Goal: Information Seeking & Learning: Learn about a topic

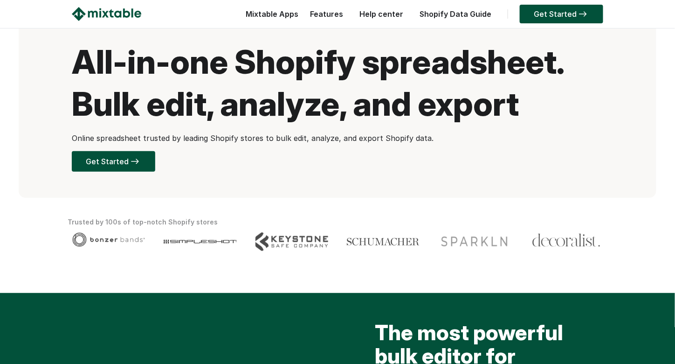
scroll to position [30, 0]
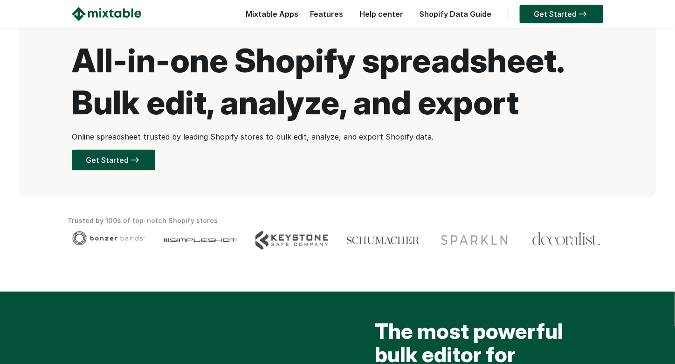
click at [471, 97] on h1 "All-in-one Shopify spreadsheet. Bulk edit, analyze, and export" at bounding box center [338, 82] width 532 height 84
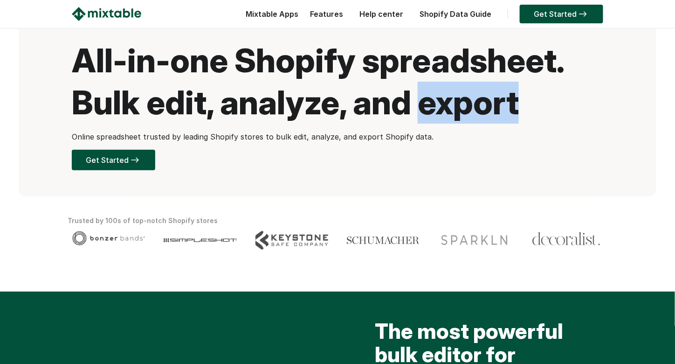
click at [471, 97] on h1 "All-in-one Shopify spreadsheet. Bulk edit, analyze, and export" at bounding box center [338, 82] width 532 height 84
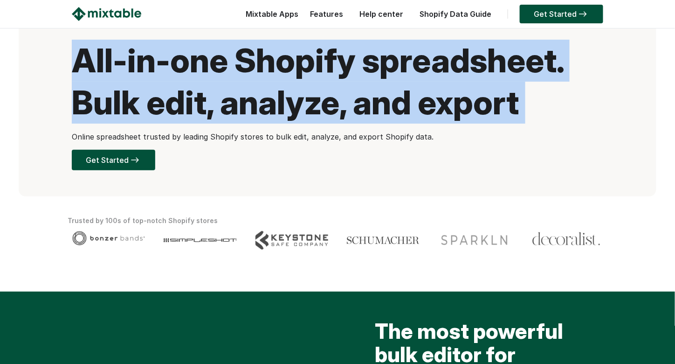
drag, startPoint x: 471, startPoint y: 97, endPoint x: 437, endPoint y: 76, distance: 39.6
click at [437, 76] on h1 "All-in-one Shopify spreadsheet. Bulk edit, analyze, and export" at bounding box center [338, 82] width 532 height 84
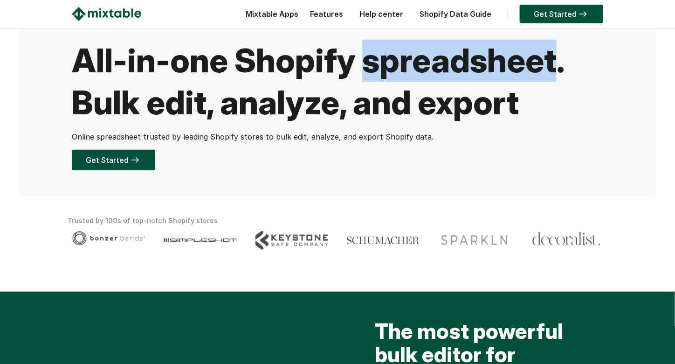
click at [437, 76] on h1 "All-in-one Shopify spreadsheet. Bulk edit, analyze, and export" at bounding box center [338, 82] width 532 height 84
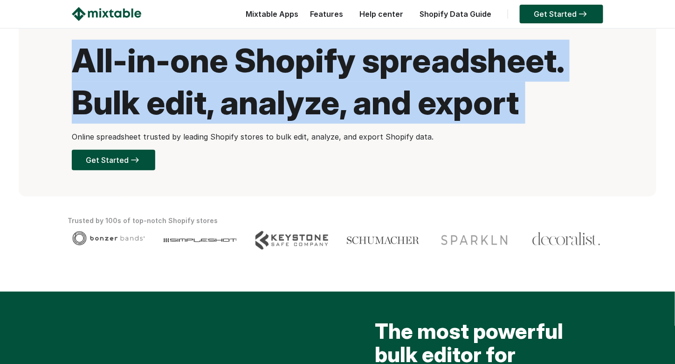
drag, startPoint x: 437, startPoint y: 76, endPoint x: 463, endPoint y: 137, distance: 66.4
click at [463, 137] on div "All-in-one Shopify spreadsheet. Bulk edit, analyze, and export Online spreadshe…" at bounding box center [338, 104] width 532 height 129
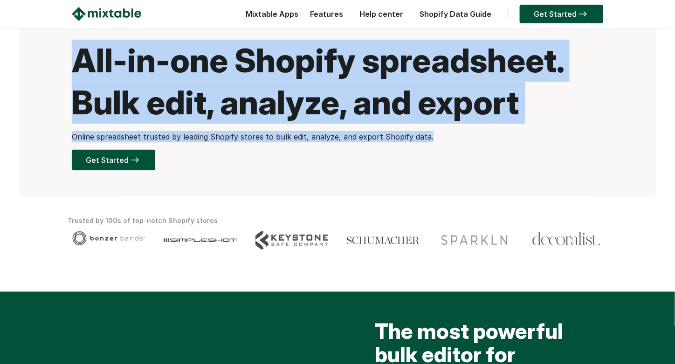
click at [463, 137] on p "Online spreadsheet trusted by leading Shopify stores to bulk edit, analyze, and…" at bounding box center [338, 136] width 532 height 11
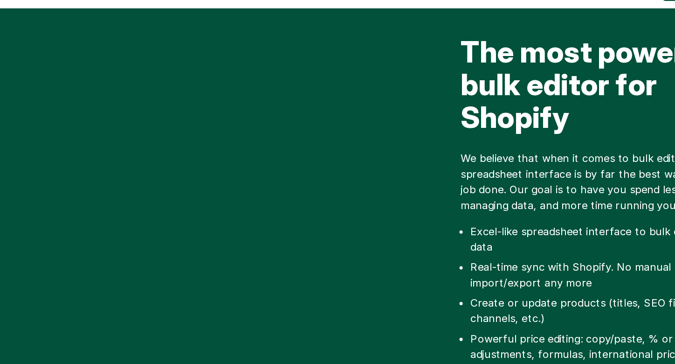
scroll to position [301, 0]
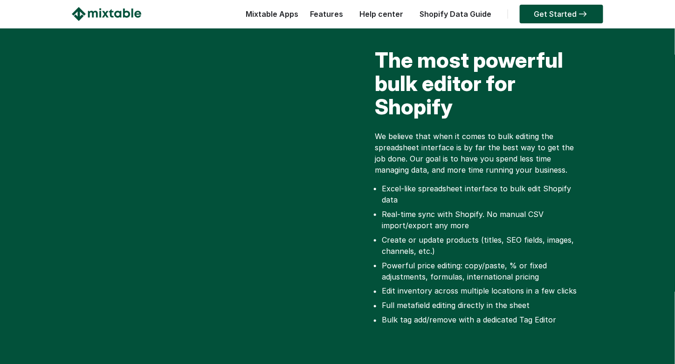
click at [499, 21] on div at bounding box center [506, 16] width 14 height 19
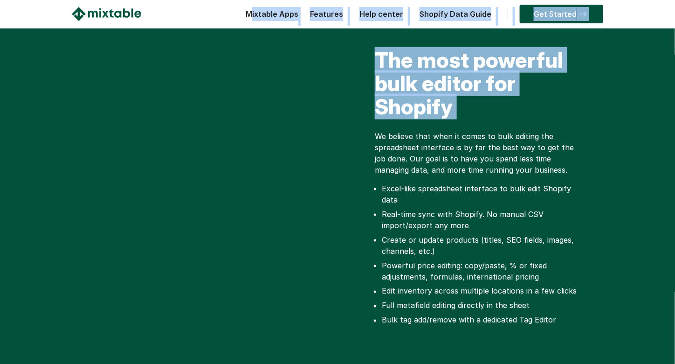
drag, startPoint x: 499, startPoint y: 21, endPoint x: 562, endPoint y: 79, distance: 85.5
click at [562, 79] on h2 "The most powerful bulk editor for Shopify" at bounding box center [480, 86] width 210 height 75
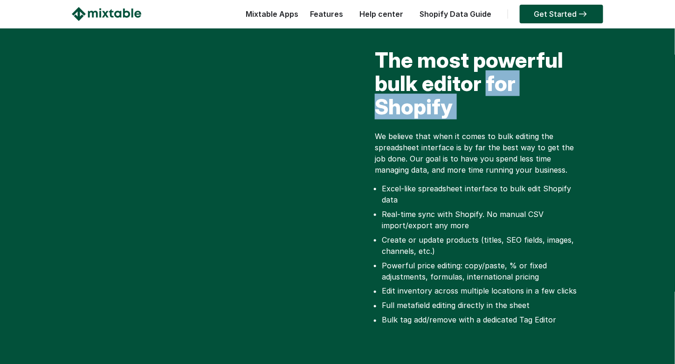
drag, startPoint x: 562, startPoint y: 79, endPoint x: 563, endPoint y: 118, distance: 39.7
click at [563, 118] on h2 "The most powerful bulk editor for Shopify" at bounding box center [480, 86] width 210 height 75
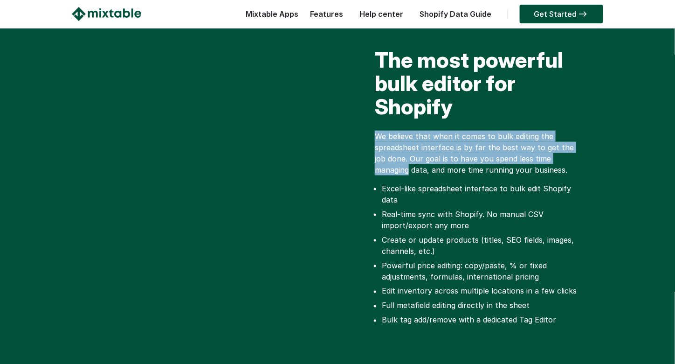
drag, startPoint x: 563, startPoint y: 118, endPoint x: 592, endPoint y: 161, distance: 51.5
click at [592, 161] on div "The most powerful bulk editor for Shopify We believe that when it comes to bulk…" at bounding box center [471, 200] width 266 height 303
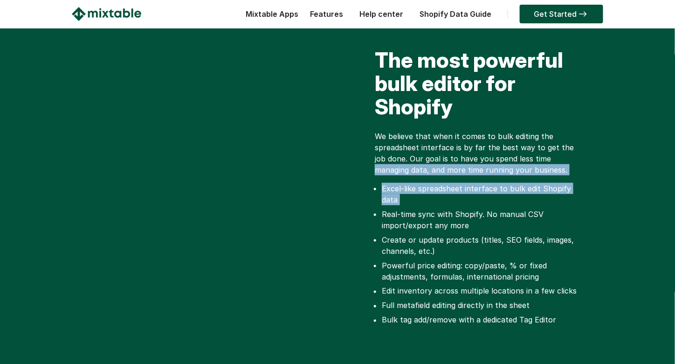
drag, startPoint x: 592, startPoint y: 161, endPoint x: 595, endPoint y: 180, distance: 18.9
click at [595, 180] on div "The most powerful bulk editor for Shopify We believe that when it comes to bulk…" at bounding box center [471, 200] width 266 height 303
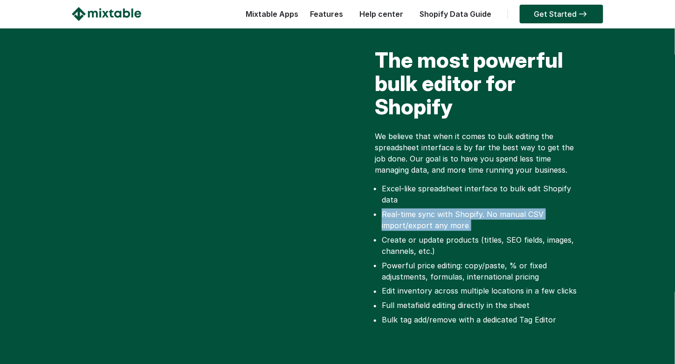
drag, startPoint x: 595, startPoint y: 180, endPoint x: 596, endPoint y: 211, distance: 31.3
click at [596, 211] on div "The most powerful bulk editor for Shopify We believe that when it comes to bulk…" at bounding box center [471, 200] width 266 height 303
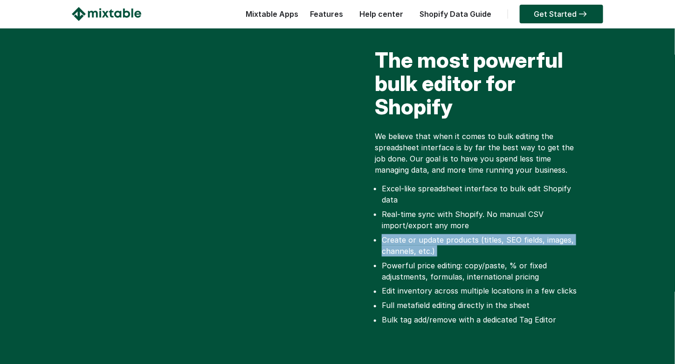
drag, startPoint x: 596, startPoint y: 211, endPoint x: 599, endPoint y: 240, distance: 28.7
click at [599, 240] on div "The most powerful bulk editor for Shopify We believe that when it comes to bulk…" at bounding box center [471, 200] width 266 height 303
drag, startPoint x: 599, startPoint y: 240, endPoint x: 594, endPoint y: 202, distance: 37.7
click at [594, 202] on div "The most powerful bulk editor for Shopify We believe that when it comes to bulk…" at bounding box center [471, 200] width 266 height 303
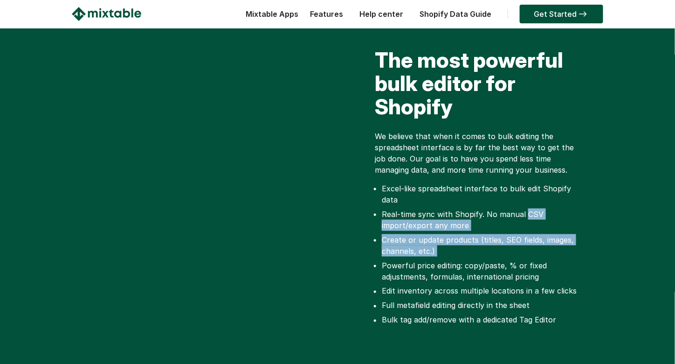
click at [594, 202] on div "The most powerful bulk editor for Shopify We believe that when it comes to bulk…" at bounding box center [471, 200] width 266 height 303
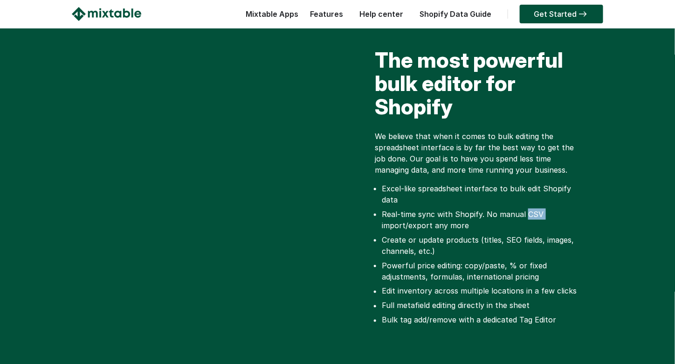
click at [594, 202] on div "The most powerful bulk editor for Shopify We believe that when it comes to bulk…" at bounding box center [471, 200] width 266 height 303
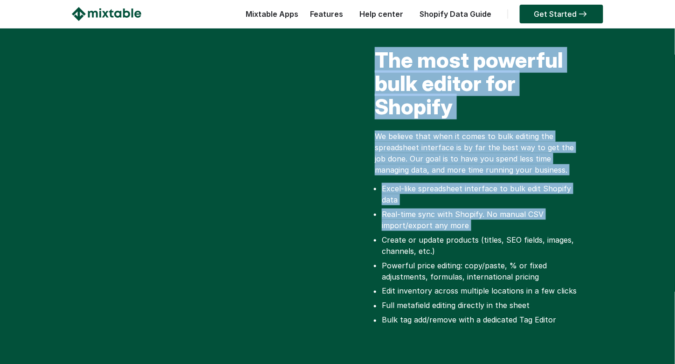
drag, startPoint x: 594, startPoint y: 202, endPoint x: 586, endPoint y: 103, distance: 99.7
click at [586, 103] on div "The most powerful bulk editor for Shopify We believe that when it comes to bulk…" at bounding box center [471, 200] width 266 height 303
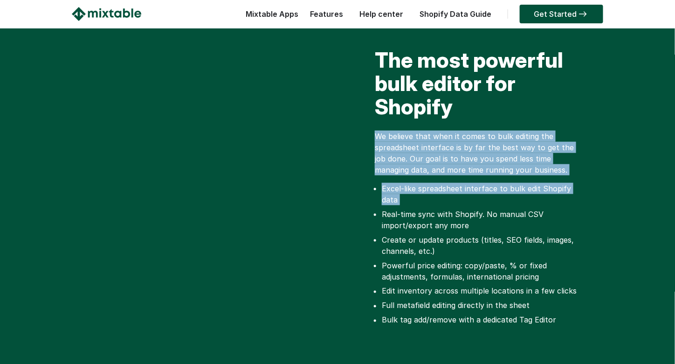
drag, startPoint x: 586, startPoint y: 103, endPoint x: 615, endPoint y: 192, distance: 93.7
click at [615, 192] on div "The most powerful bulk editor for Shopify We believe that when it comes to bulk…" at bounding box center [337, 200] width 675 height 359
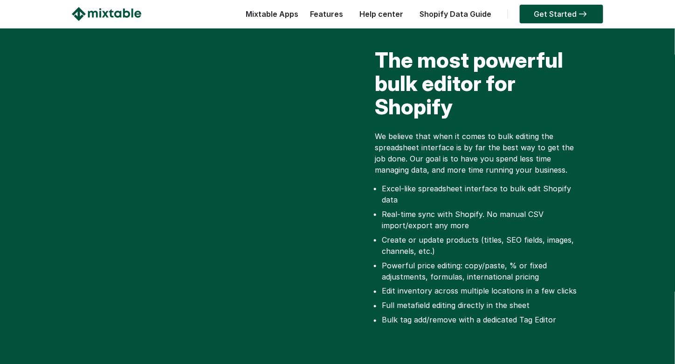
click at [615, 192] on div "The most powerful bulk editor for Shopify We believe that when it comes to bulk…" at bounding box center [337, 200] width 675 height 359
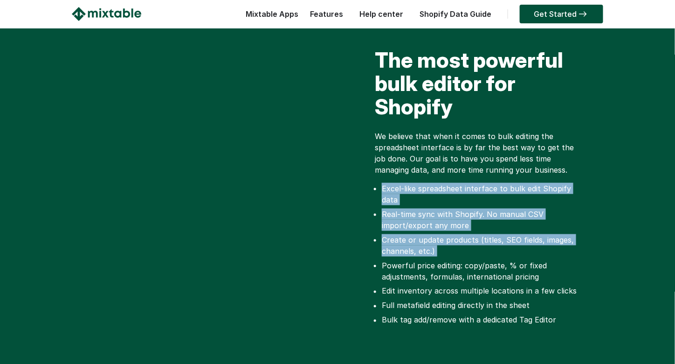
drag, startPoint x: 615, startPoint y: 192, endPoint x: 601, endPoint y: 232, distance: 42.5
click at [601, 232] on div "The most powerful bulk editor for Shopify We believe that when it comes to bulk…" at bounding box center [337, 200] width 675 height 359
click at [601, 232] on div "The most powerful bulk editor for Shopify We believe that when it comes to bulk…" at bounding box center [471, 200] width 266 height 303
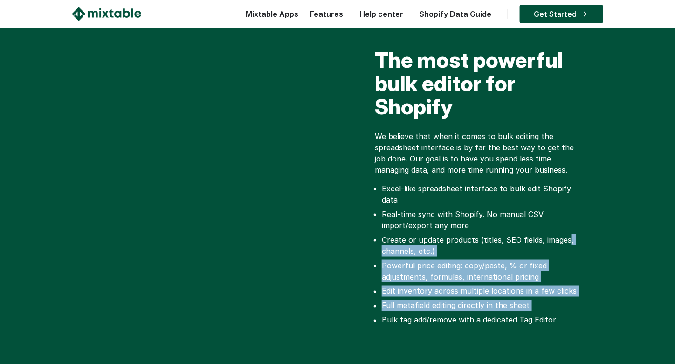
drag, startPoint x: 601, startPoint y: 232, endPoint x: 607, endPoint y: 287, distance: 55.4
click at [607, 287] on div "The most powerful bulk editor for Shopify We believe that when it comes to bulk…" at bounding box center [337, 200] width 675 height 359
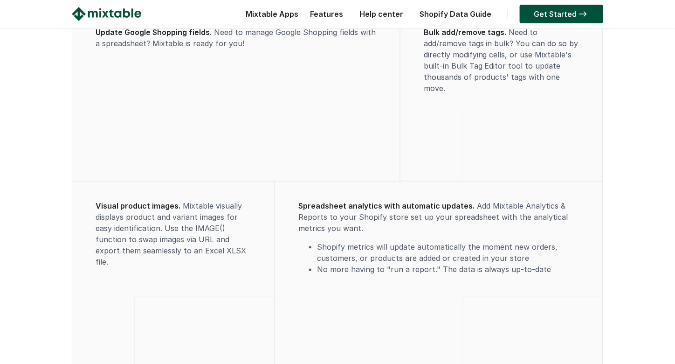
scroll to position [2907, 0]
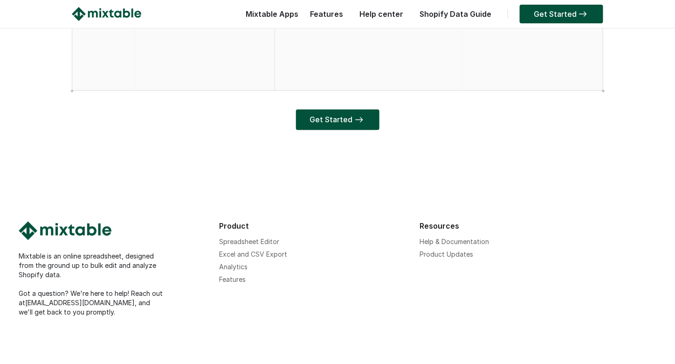
click at [360, 142] on div "Mixtable is an online spreadsheet, designed from the ground up to bulk edit and…" at bounding box center [337, 246] width 675 height 236
click at [363, 120] on img at bounding box center [359, 120] width 13 height 6
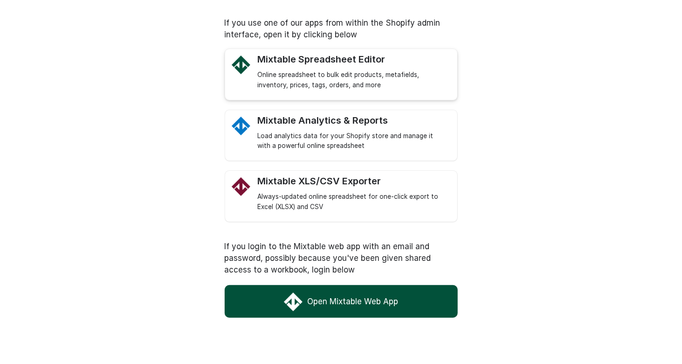
click at [331, 82] on div "Online spreadsheet to bulk edit products, metafields, inventory, prices, tags, …" at bounding box center [353, 80] width 190 height 21
